Goal: Task Accomplishment & Management: Manage account settings

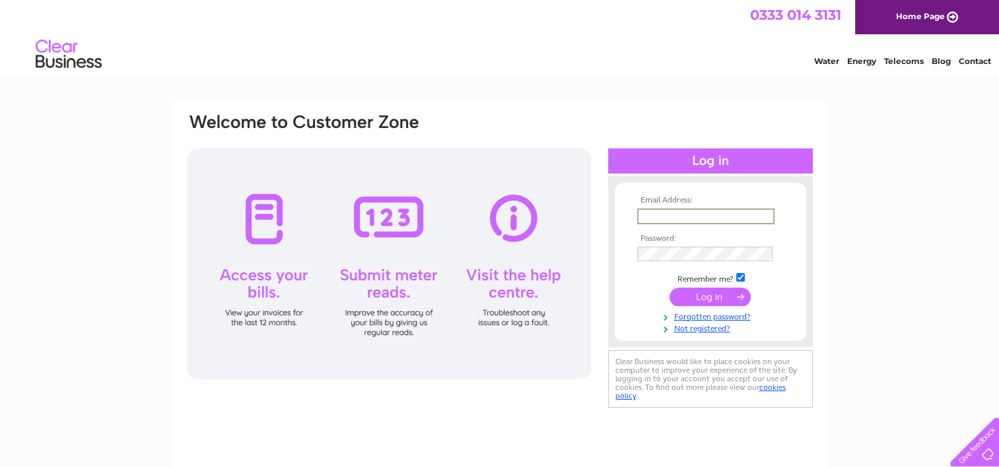
click at [658, 219] on input "text" at bounding box center [705, 217] width 137 height 16
click at [655, 216] on input "text" at bounding box center [705, 217] width 137 height 16
type input "fairhillpizzeria@hotmail.com"
click at [729, 293] on input "submit" at bounding box center [709, 296] width 81 height 18
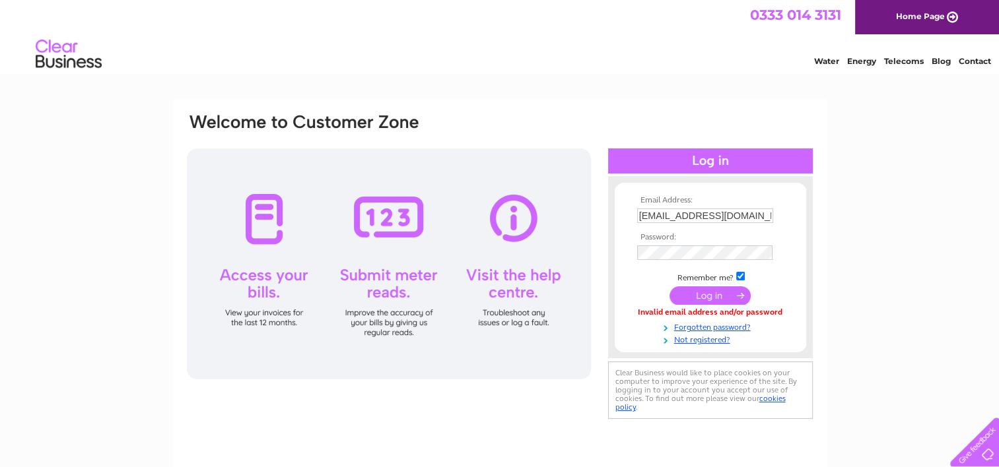
click at [713, 280] on td "Remember me?" at bounding box center [710, 276] width 153 height 13
click at [717, 279] on td "Remember me?" at bounding box center [710, 276] width 153 height 13
click at [761, 218] on input "fairhillpizzeria@hotmail.com" at bounding box center [705, 217] width 137 height 16
type input "f"
click at [707, 216] on input "text" at bounding box center [705, 217] width 137 height 16
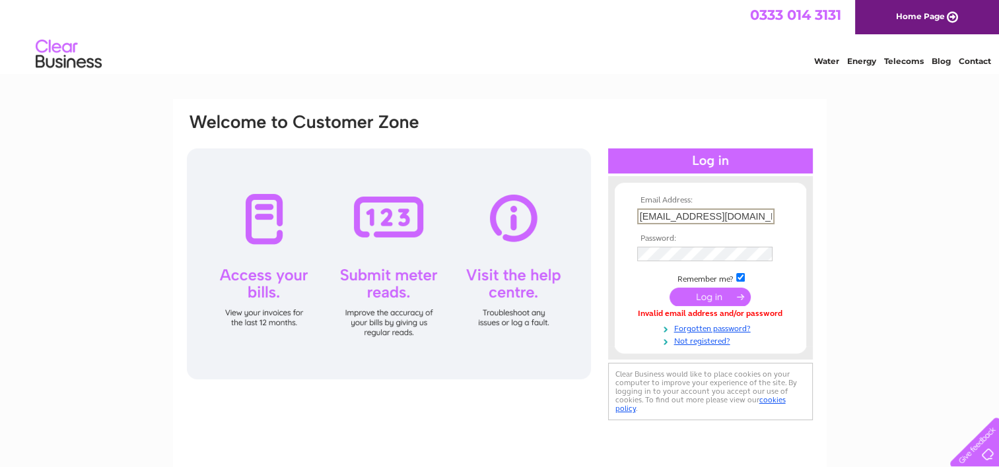
type input "barrytally@live.com"
click at [692, 294] on input "submit" at bounding box center [709, 297] width 81 height 18
click at [705, 296] on input "submit" at bounding box center [709, 295] width 81 height 18
